Goal: Transaction & Acquisition: Purchase product/service

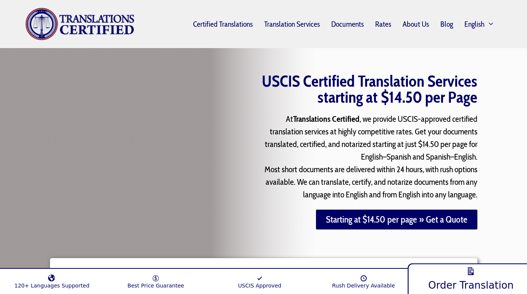
click at [442, 271] on link "Order Translation" at bounding box center [471, 277] width 127 height 33
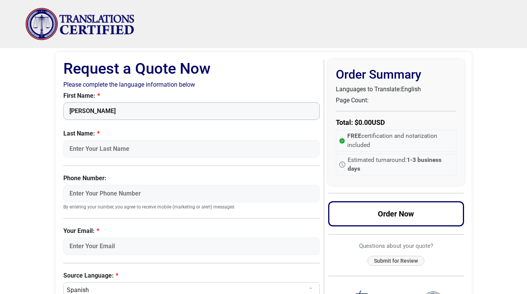
type input "[PERSON_NAME]"
type input "4135398334"
click at [254, 172] on div "First Name: [PERSON_NAME] Last Name: [PERSON_NAME] Phone Number: 4135398334 By …" at bounding box center [191, 173] width 257 height 164
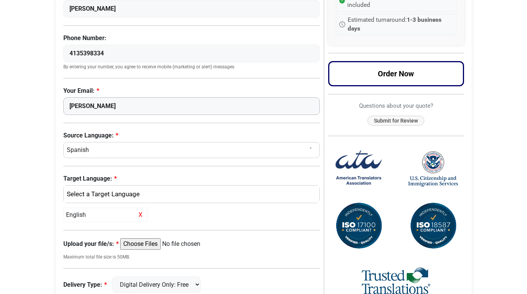
scroll to position [157, 0]
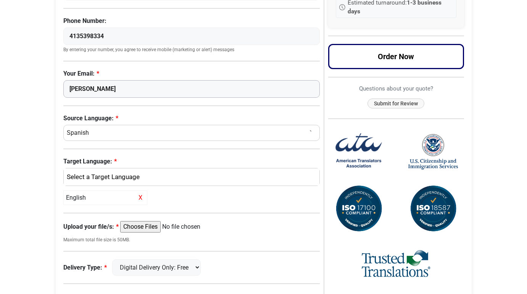
type input "[PERSON_NAME]"
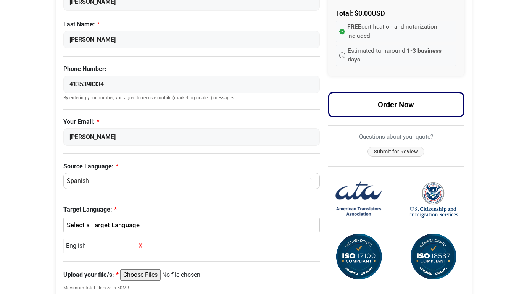
scroll to position [145, 0]
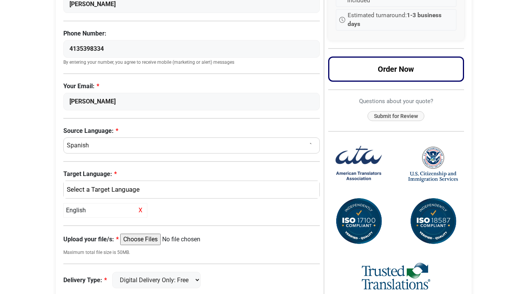
click at [116, 154] on div "Request a Quote Now Please complete the language information below First Name: …" at bounding box center [193, 160] width 261 height 491
select select "French"
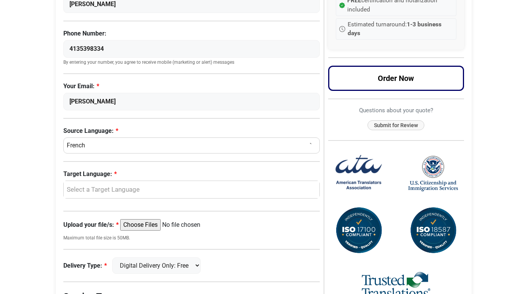
click at [46, 140] on div "Request a Quote Request a Quote Now Please complete the language information be…" at bounding box center [263, 153] width 435 height 500
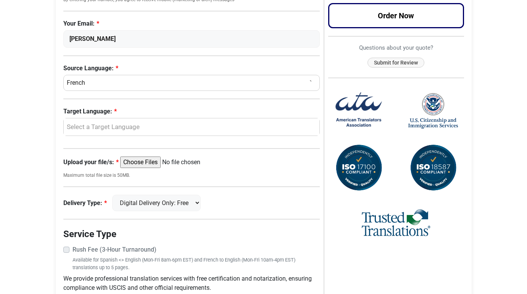
scroll to position [209, 0]
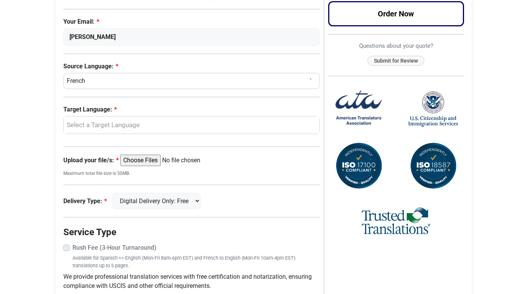
click at [117, 128] on div "Select a Target Language" at bounding box center [190, 125] width 245 height 10
click at [39, 140] on body "Skip to content Menu Menu Certified Translations Translation Services Documents…" at bounding box center [263, 74] width 527 height 567
click at [89, 124] on div "Select a Target Language" at bounding box center [190, 125] width 245 height 10
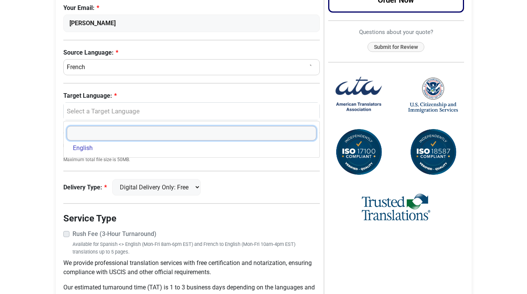
scroll to position [219, 0]
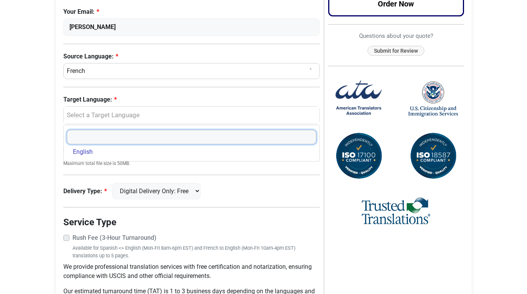
click at [128, 136] on input "Search" at bounding box center [192, 137] width 250 height 15
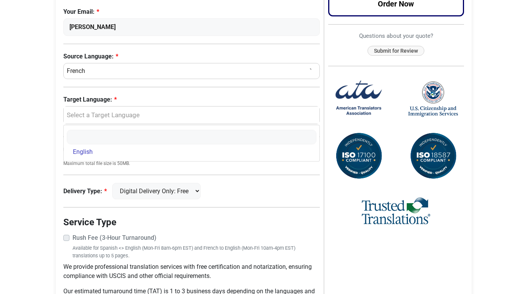
click at [107, 118] on div "Select a Target Language" at bounding box center [190, 115] width 245 height 10
click at [95, 116] on div "Select a Target Language" at bounding box center [190, 115] width 245 height 10
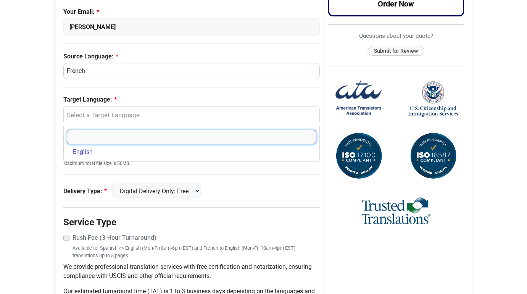
click at [87, 139] on input "Search" at bounding box center [192, 137] width 250 height 15
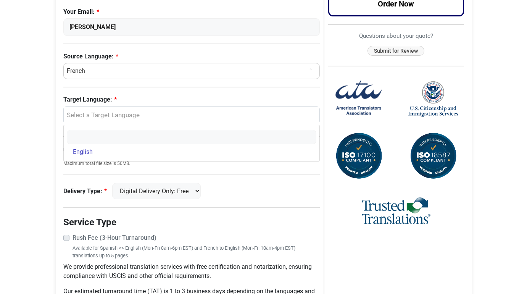
click at [30, 148] on body "Skip to content Menu Menu Certified Translations Translation Services Documents…" at bounding box center [263, 64] width 527 height 567
click at [97, 117] on div "Select a Target Language" at bounding box center [190, 115] width 245 height 10
click at [86, 153] on span "English" at bounding box center [83, 151] width 20 height 9
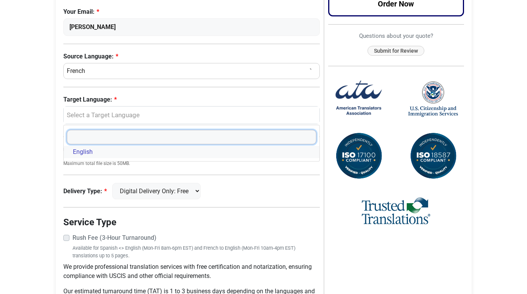
select select "English"
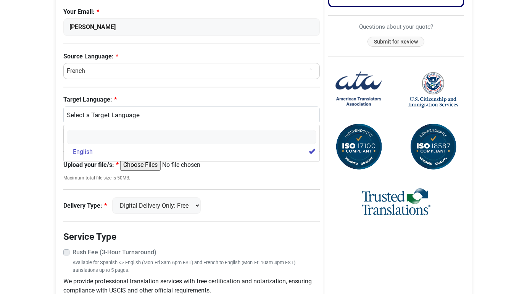
click at [43, 159] on body "Skip to content Menu Menu Certified Translations Translation Services Documents…" at bounding box center [263, 72] width 527 height 582
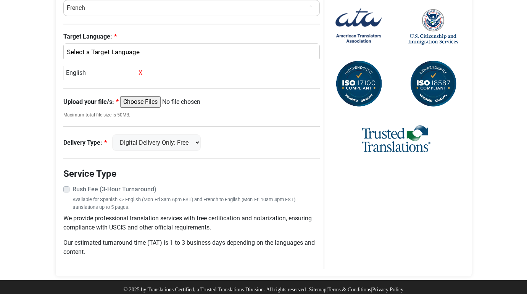
scroll to position [282, 0]
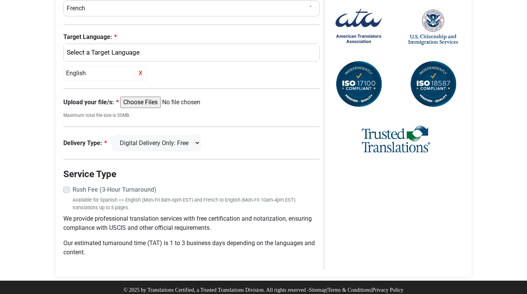
click at [139, 100] on input "Upload your file/s:" at bounding box center [178, 102] width 117 height 11
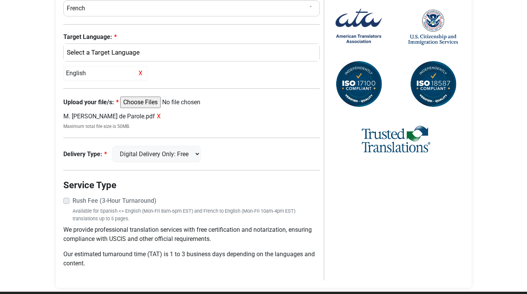
click at [145, 102] on input "Upload your file/s:" at bounding box center [178, 102] width 117 height 11
type input "C:\fakepath\[PERSON_NAME].pdf"
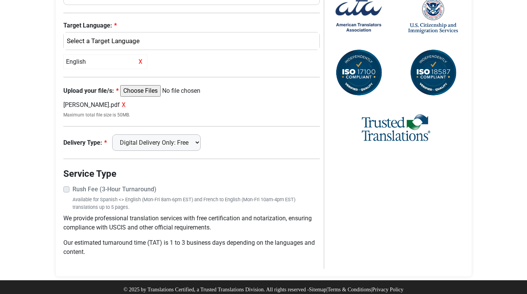
scroll to position [293, 0]
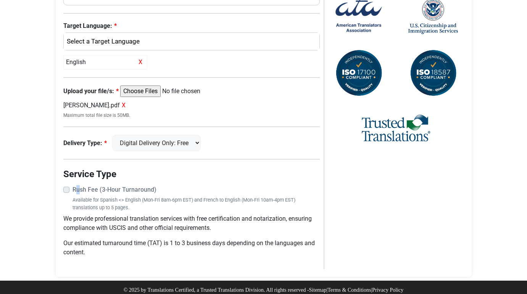
click at [73, 185] on label "Rush Fee (3-Hour Turnaround)" at bounding box center [197, 189] width 248 height 9
click at [167, 171] on legend "Service Type" at bounding box center [191, 174] width 257 height 14
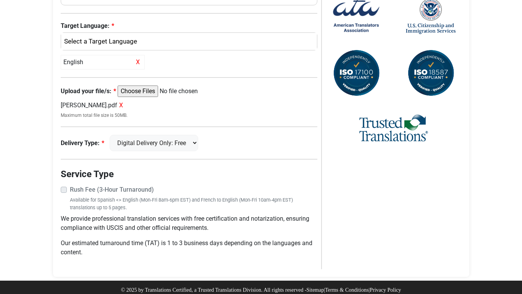
scroll to position [0, 0]
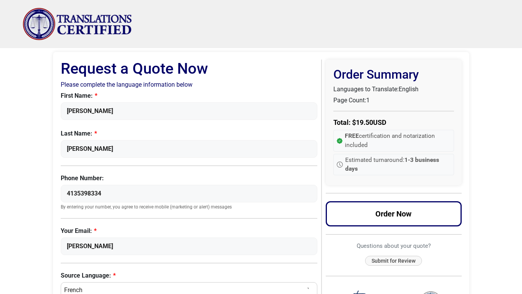
click at [480, 115] on body "Skip to content Menu Menu Certified Translations Translation Services Documents…" at bounding box center [261, 296] width 522 height 593
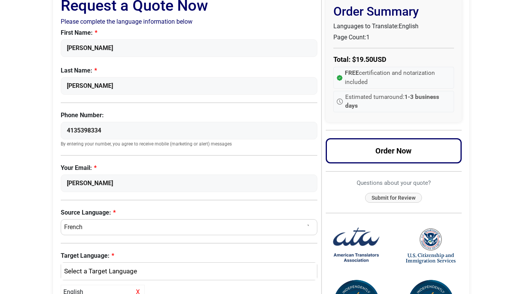
scroll to position [293, 0]
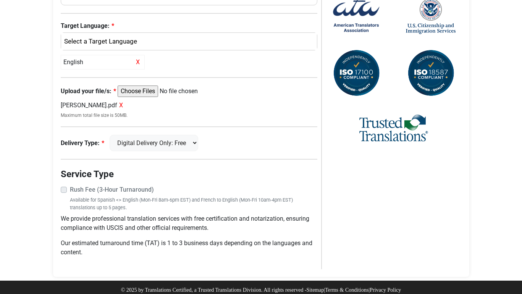
click at [115, 186] on strong "Rush Fee (3-Hour Turnaround)" at bounding box center [112, 189] width 84 height 7
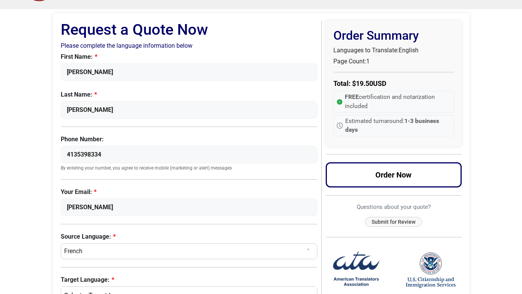
scroll to position [0, 0]
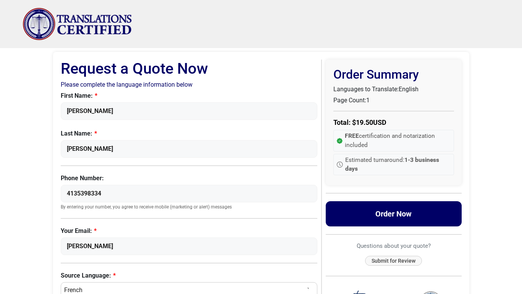
click at [411, 212] on button "Order Now" at bounding box center [394, 213] width 136 height 25
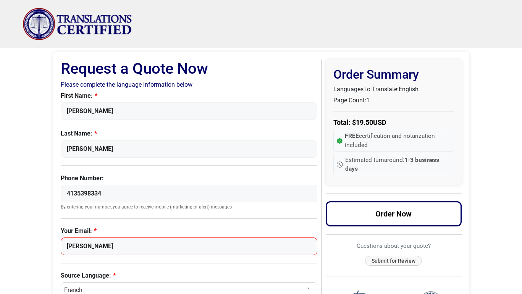
scroll to position [66, 0]
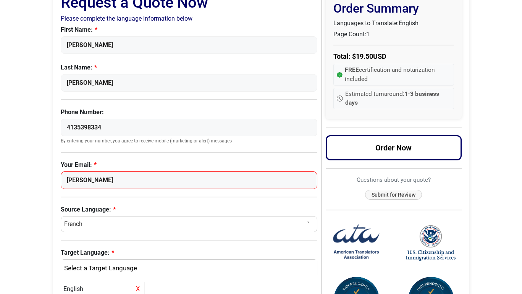
click at [174, 180] on input "[PERSON_NAME]" at bounding box center [189, 180] width 257 height 18
drag, startPoint x: 179, startPoint y: 181, endPoint x: 57, endPoint y: 166, distance: 123.1
click at [58, 166] on div "Request a Quote Now Please complete the language information below First Name: …" at bounding box center [261, 245] width 416 height 518
type input "[PERSON_NAME][EMAIL_ADDRESS][DOMAIN_NAME]"
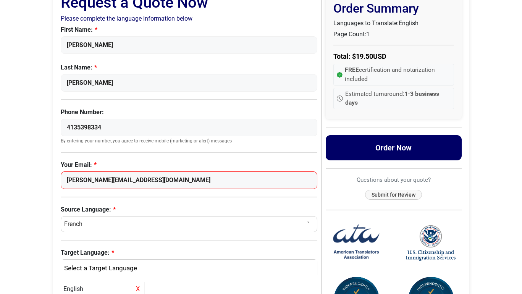
click at [382, 144] on button "Order Now" at bounding box center [394, 147] width 136 height 25
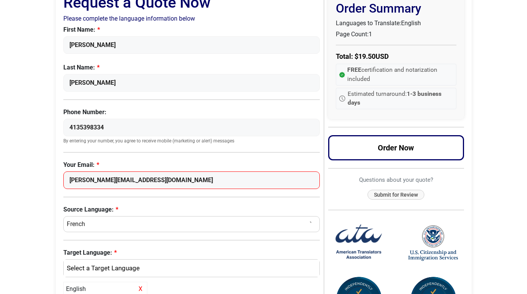
scroll to position [0, 0]
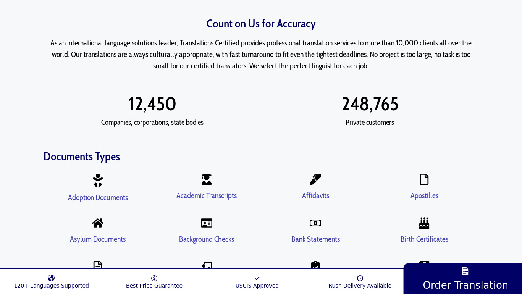
scroll to position [850, 0]
